Goal: Contribute content: Add original content to the website for others to see

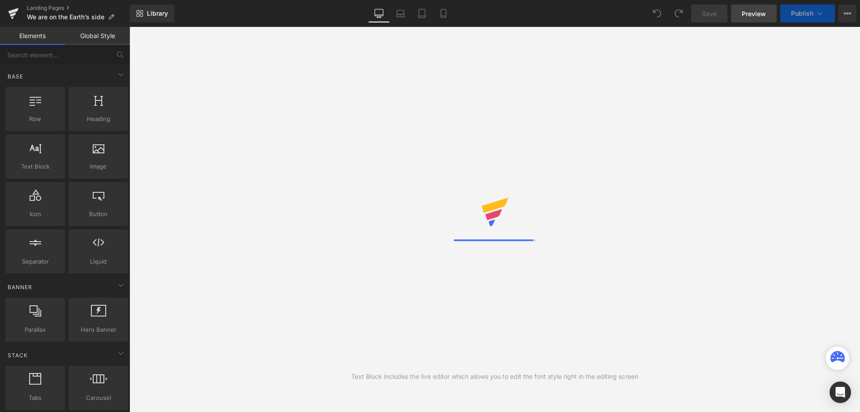
click at [752, 18] on span "Preview" at bounding box center [754, 13] width 24 height 9
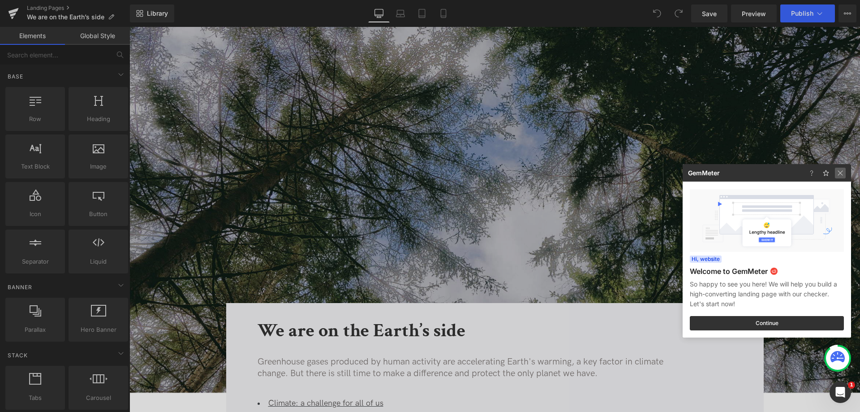
click at [843, 172] on img at bounding box center [840, 173] width 11 height 11
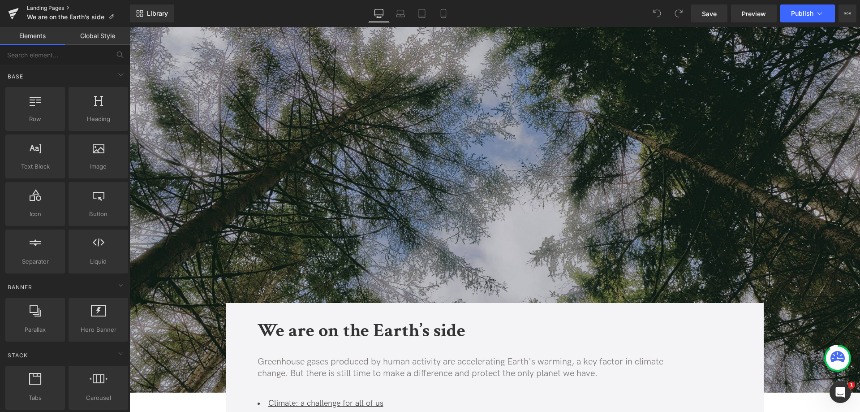
click at [46, 7] on link "Landing Pages" at bounding box center [78, 7] width 103 height 7
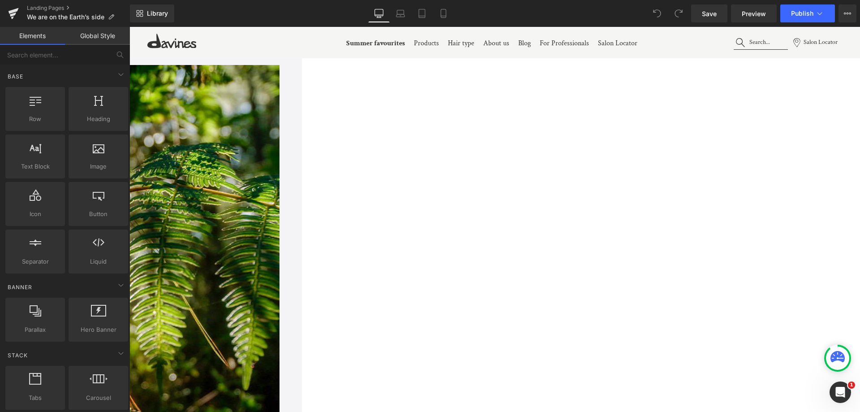
scroll to position [2062, 0]
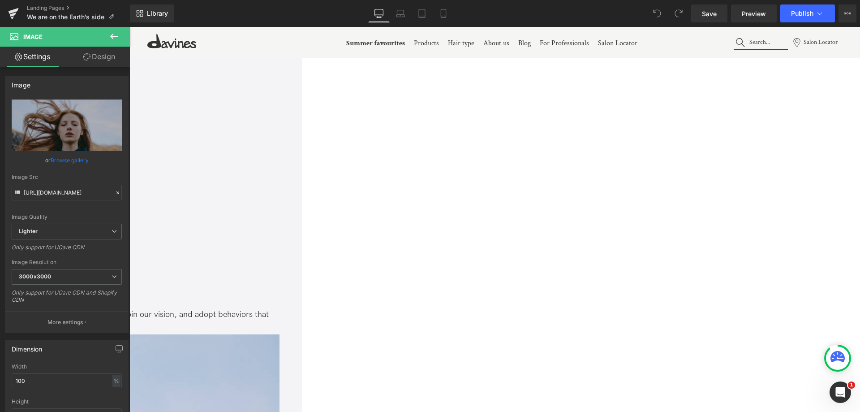
scroll to position [2696, 0]
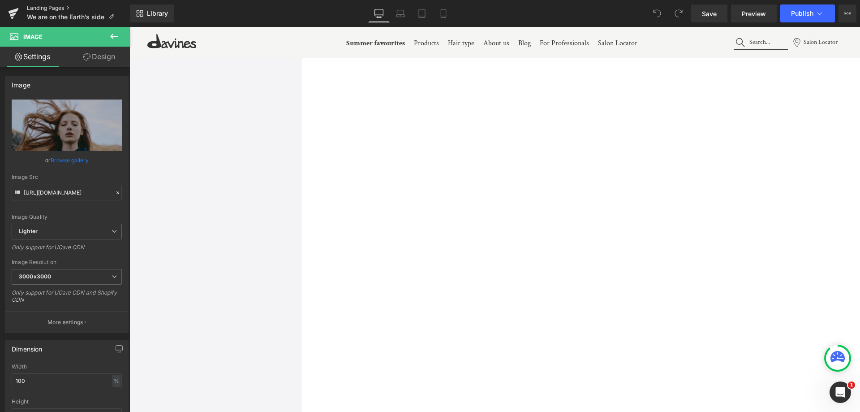
click at [39, 5] on link "Landing Pages" at bounding box center [78, 7] width 103 height 7
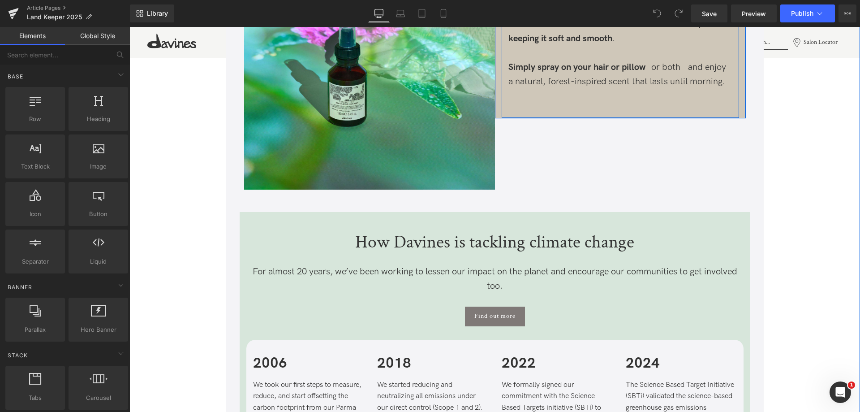
scroll to position [1793, 0]
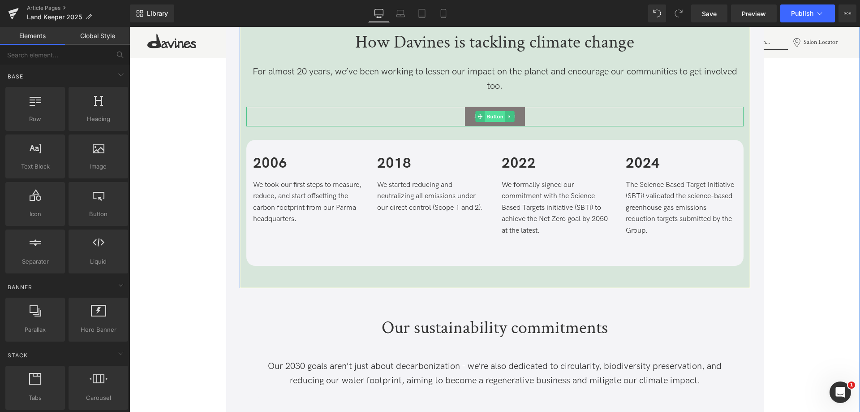
click at [498, 117] on span "Button" at bounding box center [495, 116] width 21 height 11
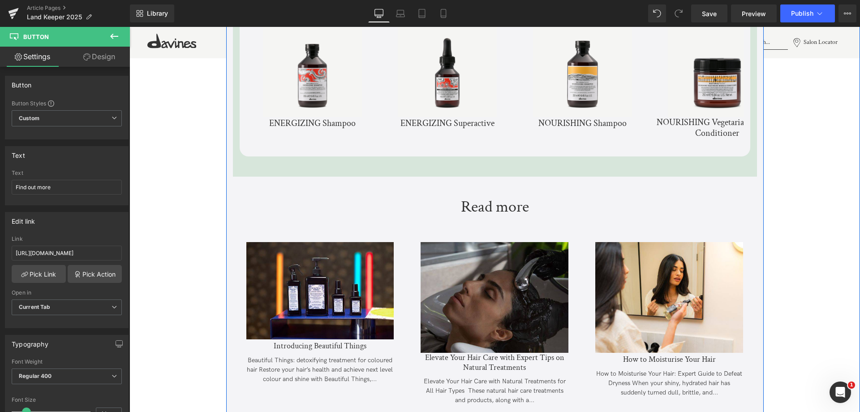
scroll to position [2465, 0]
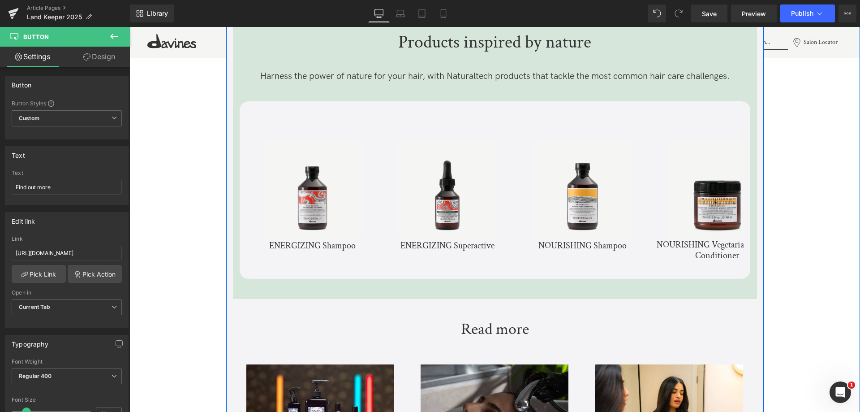
click at [507, 156] on div "Sale Off" at bounding box center [448, 189] width 124 height 99
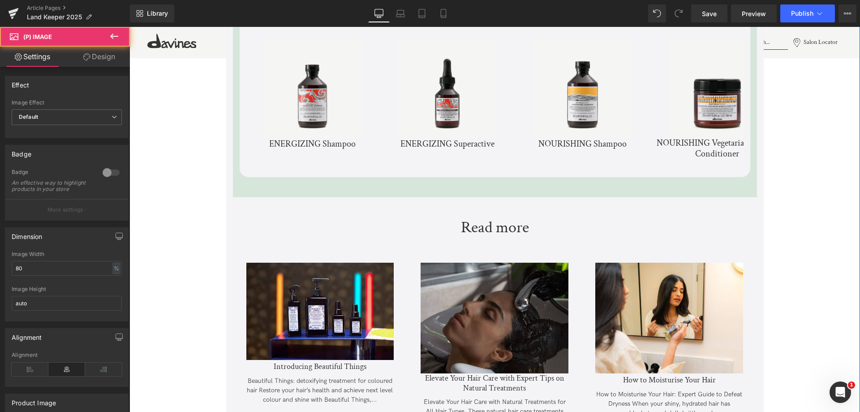
scroll to position [2779, 0]
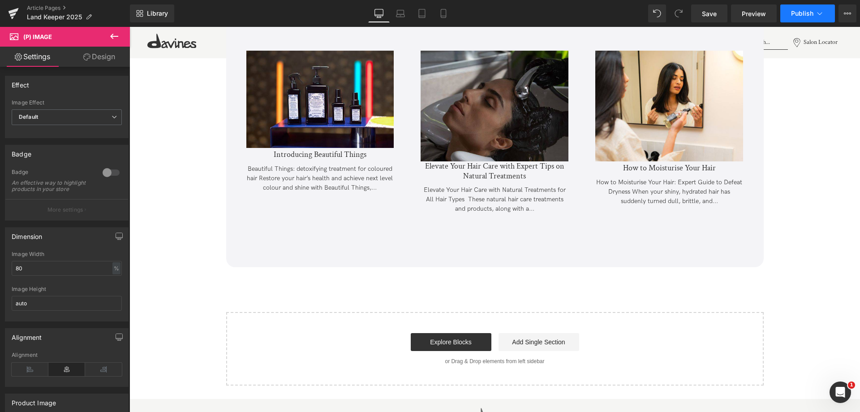
click at [804, 17] on span "Publish" at bounding box center [802, 13] width 22 height 7
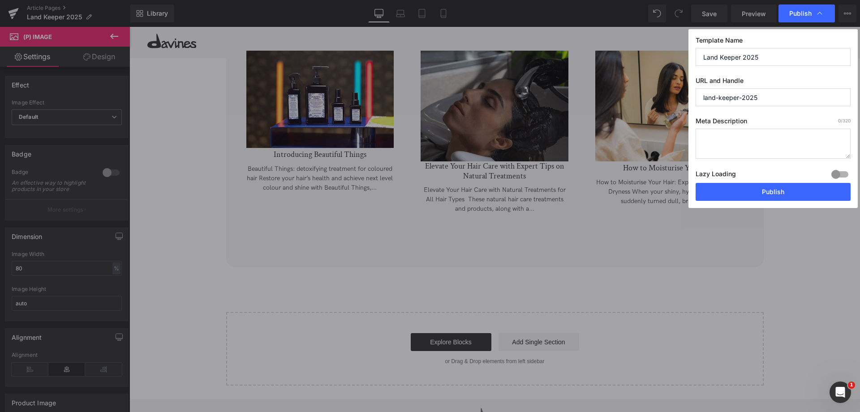
click at [744, 141] on textarea at bounding box center [773, 144] width 155 height 30
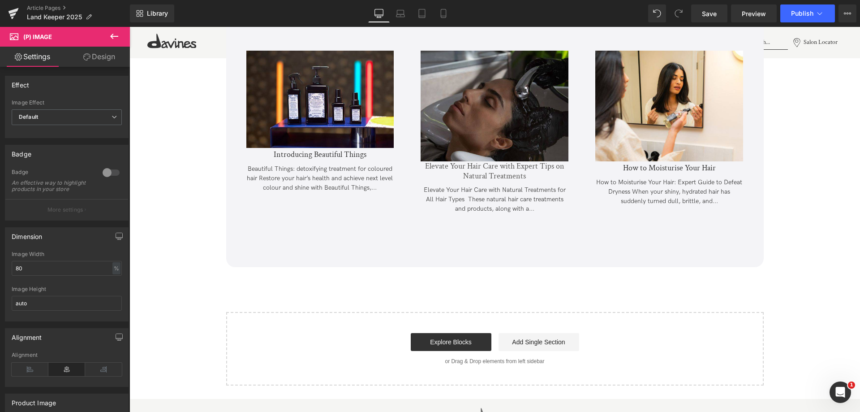
click link "Elevate Your Hair Care with Expert Tips on Natural Treatments"
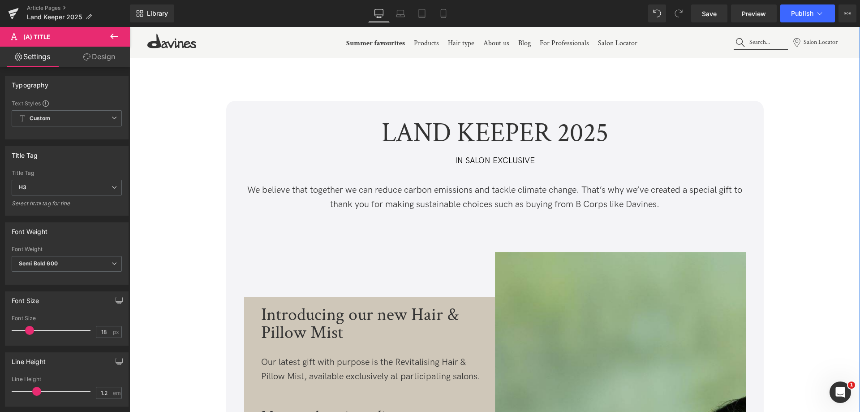
scroll to position [224, 0]
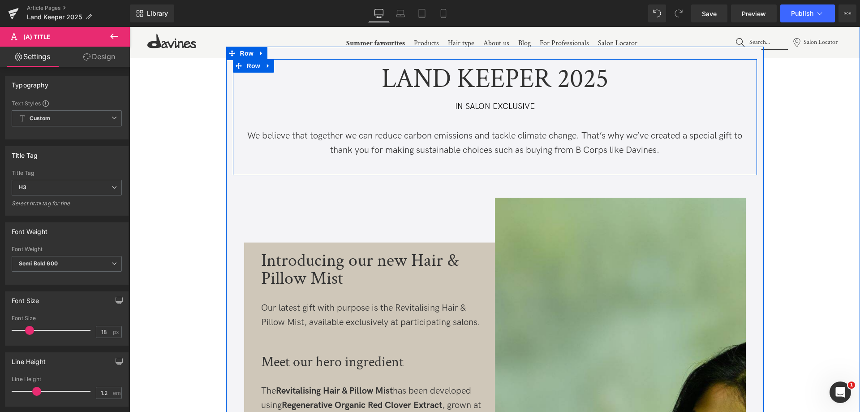
click at [459, 122] on div "LAND KEEPER 2025 Text Block IN SALON EXCLUSIVE Text Block We believe that toget…" at bounding box center [495, 117] width 524 height 107
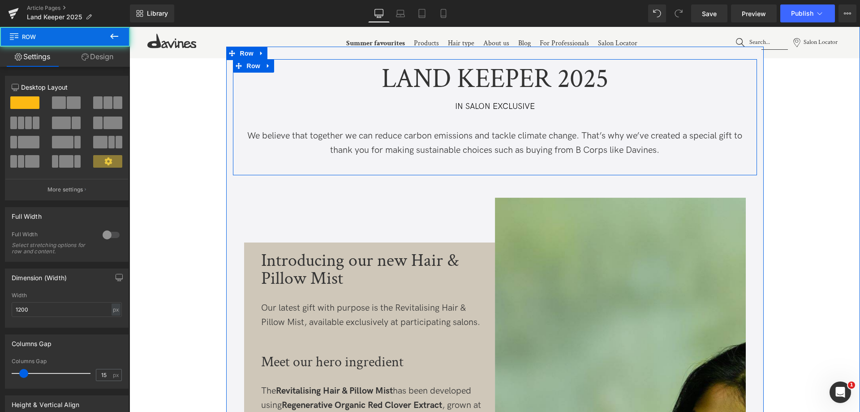
click at [468, 135] on p "We believe that together we can reduce carbon emissions and tackle climate chan…" at bounding box center [495, 143] width 511 height 29
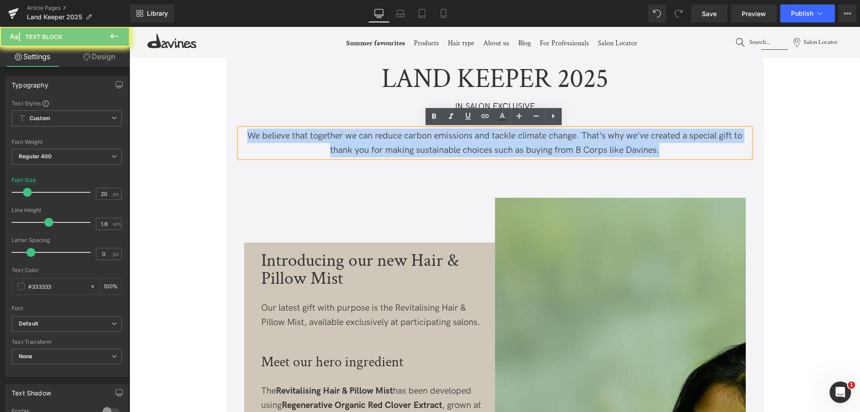
click at [468, 135] on p "We believe that together we can reduce carbon emissions and tackle climate chan…" at bounding box center [495, 143] width 511 height 29
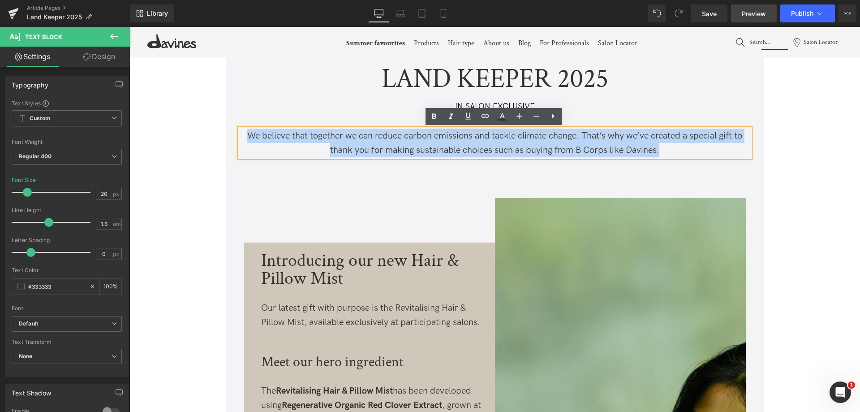
copy p "We believe that together we can reduce carbon emissions and tackle climate chan…"
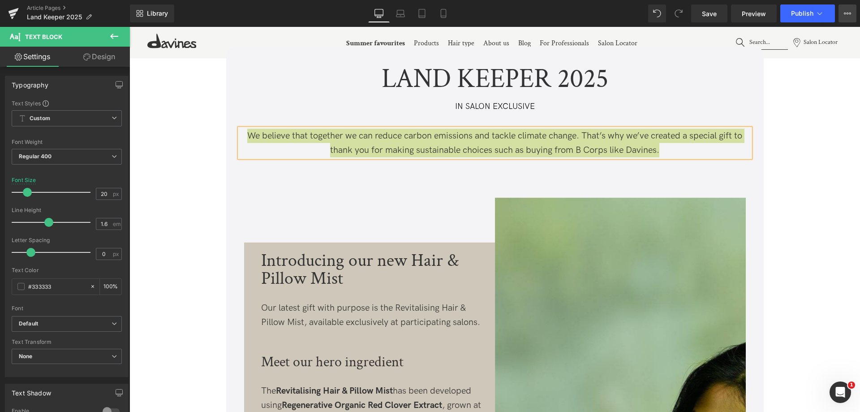
click at [847, 18] on button "View Live Page View with current Template Save Template to Library Schedule Pub…" at bounding box center [848, 13] width 18 height 18
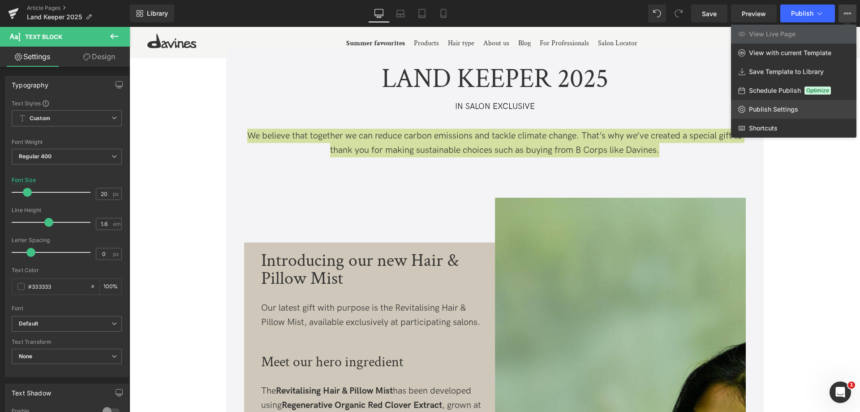
click at [782, 110] on span "Publish Settings" at bounding box center [773, 109] width 49 height 8
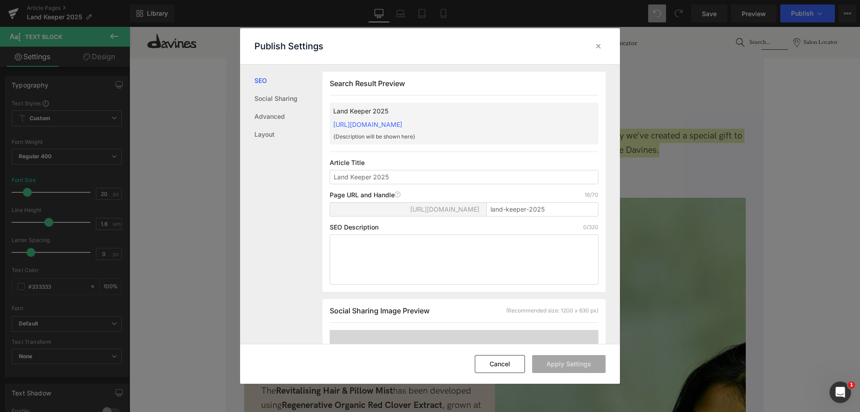
scroll to position [0, 0]
click at [433, 284] on div "Search Result Preview Land Keeper 2025 https://davines-international.myshopify.…" at bounding box center [464, 181] width 283 height 220
click at [432, 267] on textarea at bounding box center [464, 259] width 269 height 50
paste textarea "We believe that together we can reduce carbon emissions and tackle climate chan…"
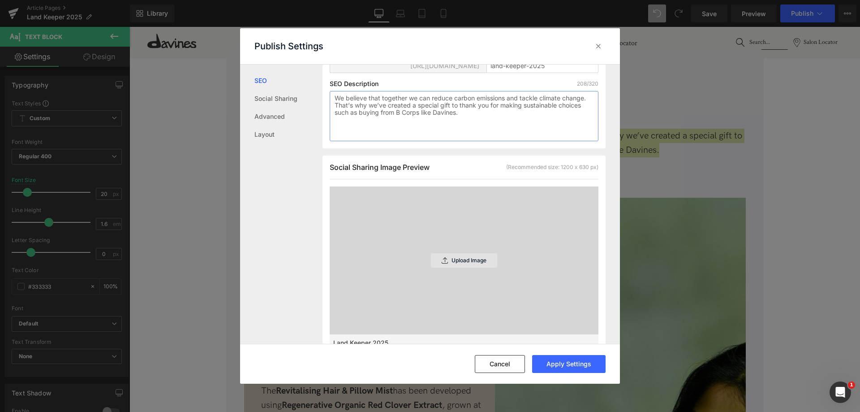
scroll to position [180, 0]
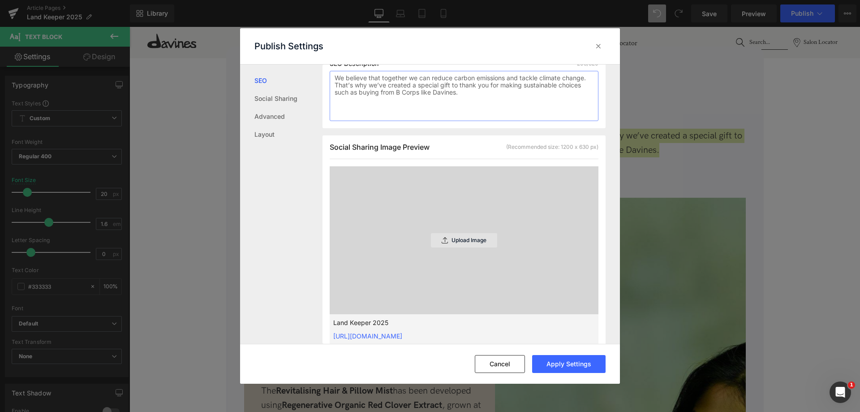
type textarea "We believe that together we can reduce carbon emissions and tackle climate chan…"
click at [452, 242] on p "Upload Image" at bounding box center [469, 240] width 35 height 6
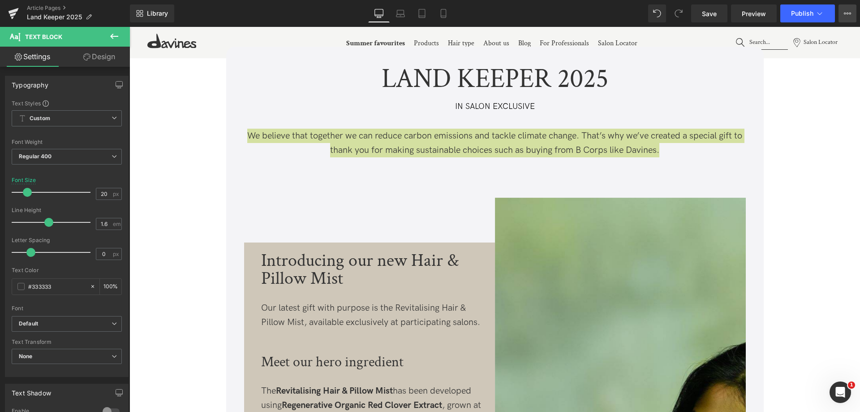
click at [841, 14] on button "View Live Page View with current Template Save Template to Library Schedule Pub…" at bounding box center [848, 13] width 18 height 18
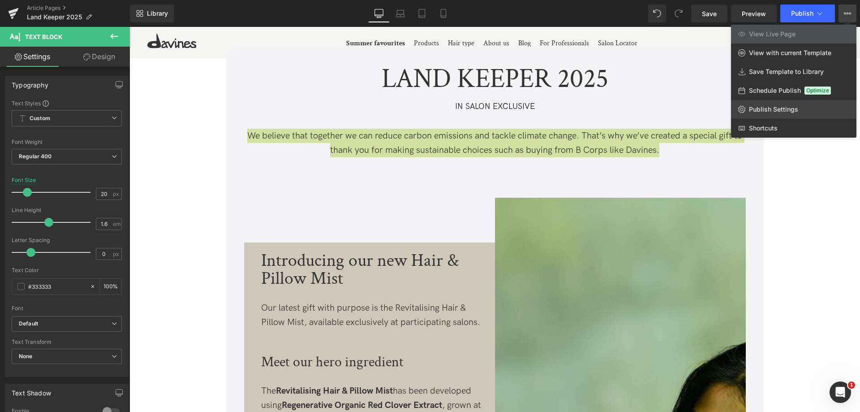
click at [775, 107] on span "Publish Settings" at bounding box center [773, 109] width 49 height 8
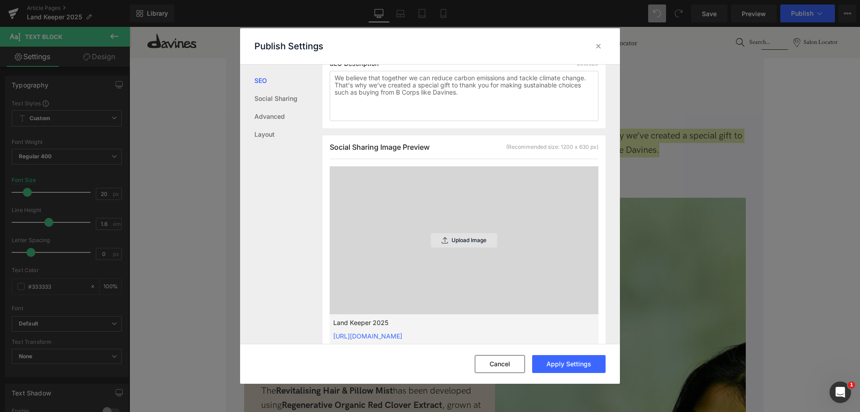
drag, startPoint x: 486, startPoint y: 233, endPoint x: 481, endPoint y: 242, distance: 10.2
click at [483, 240] on div "Upload Image" at bounding box center [464, 240] width 66 height 14
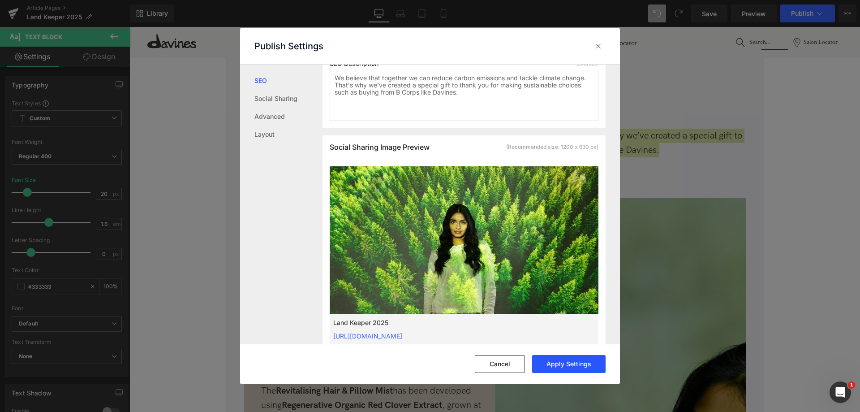
click at [588, 362] on button "Apply Settings" at bounding box center [568, 364] width 73 height 18
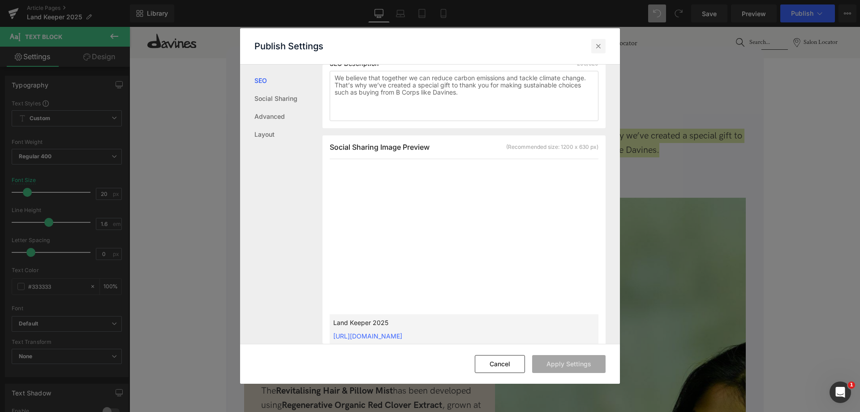
click at [596, 43] on icon at bounding box center [598, 46] width 9 height 9
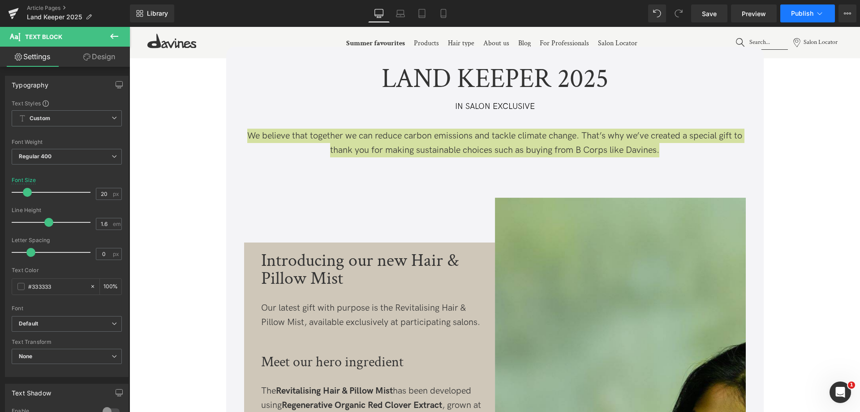
click at [797, 8] on button "Publish" at bounding box center [808, 13] width 55 height 18
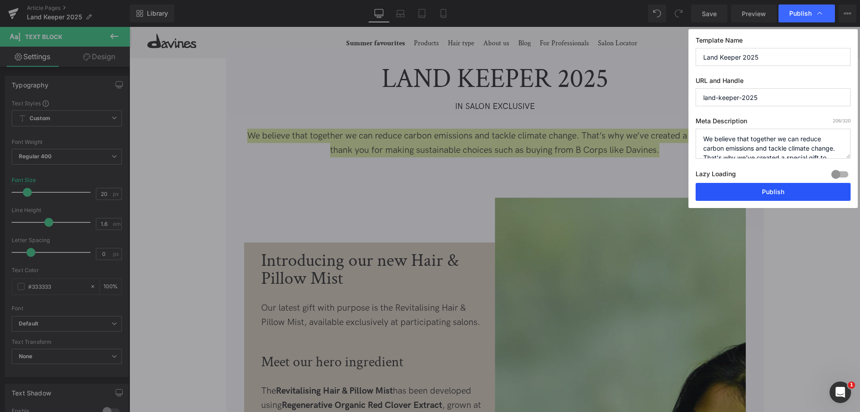
click at [756, 193] on button "Publish" at bounding box center [773, 192] width 155 height 18
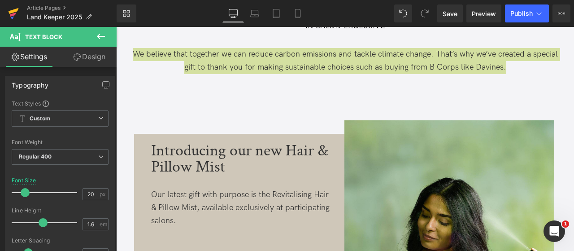
click at [13, 13] on icon at bounding box center [14, 11] width 10 height 6
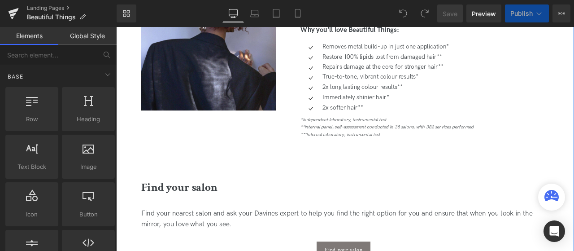
scroll to position [585, 0]
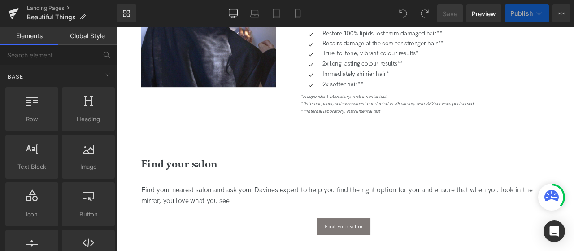
click at [427, 115] on icon "**Internal panel, self-assessment conducted in 38 salons, with 382 services per…" at bounding box center [437, 117] width 205 height 7
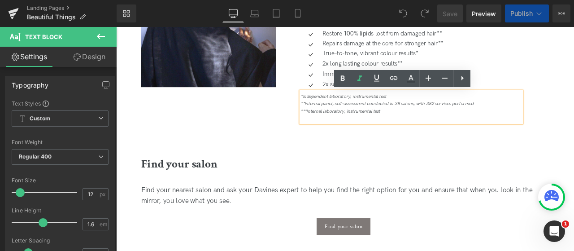
scroll to position [0, 0]
drag, startPoint x: 436, startPoint y: 127, endPoint x: 303, endPoint y: 110, distance: 133.8
click at [303, 110] on div "Image A 3-in-1 salon service for coloured hair Heading Designed especially for …" at bounding box center [385, 40] width 542 height 285
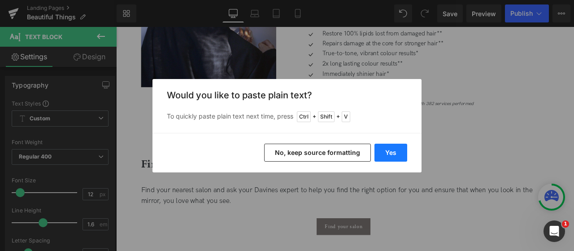
click at [402, 155] on button "Yes" at bounding box center [390, 152] width 33 height 18
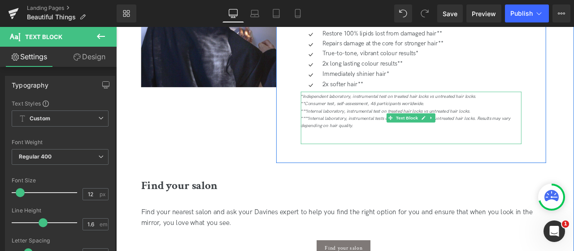
click at [402, 142] on div "****Internal laboratory, instrumental tests on hair locks, treated vs untreated…" at bounding box center [465, 139] width 261 height 17
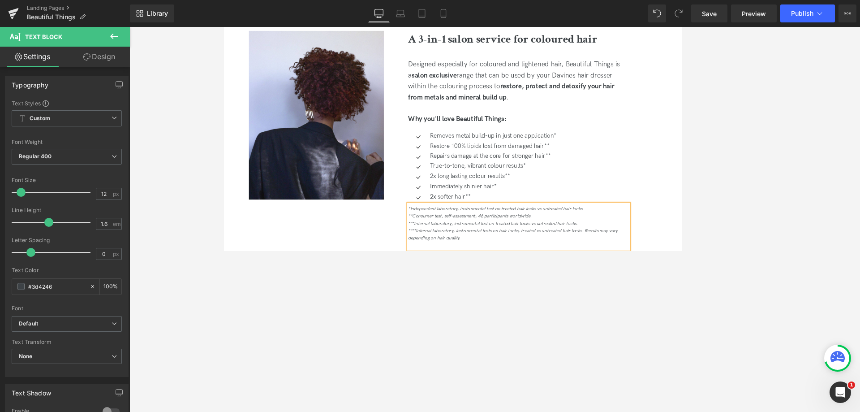
scroll to position [452, 0]
